Goal: Information Seeking & Learning: Learn about a topic

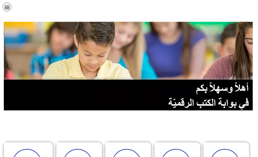
click at [0, 0] on link "الصف الثاني" at bounding box center [0, 0] width 0 height 0
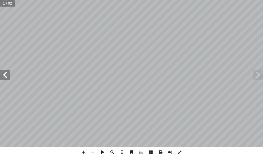
click at [4, 74] on span at bounding box center [5, 75] width 10 height 10
click at [81, 153] on span at bounding box center [83, 153] width 10 height 10
click at [6, 78] on span at bounding box center [5, 75] width 10 height 10
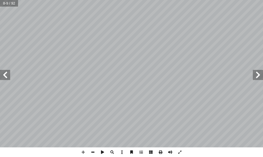
click at [91, 155] on span at bounding box center [93, 153] width 10 height 10
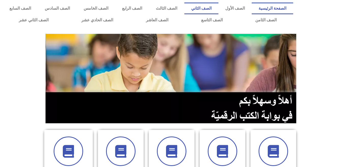
click at [215, 9] on link "الصف الثاني" at bounding box center [201, 9] width 34 height 12
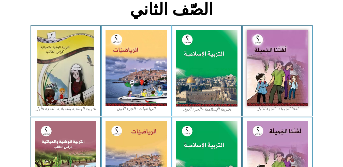
scroll to position [129, 0]
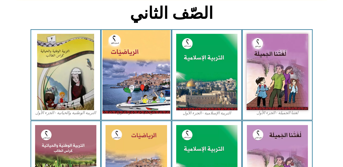
click at [144, 91] on img at bounding box center [136, 72] width 68 height 84
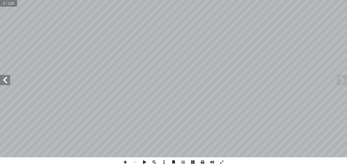
click at [2, 82] on span at bounding box center [5, 80] width 10 height 10
click at [9, 82] on span at bounding box center [5, 80] width 10 height 10
click at [122, 165] on span at bounding box center [125, 162] width 10 height 10
